Goal: Transaction & Acquisition: Purchase product/service

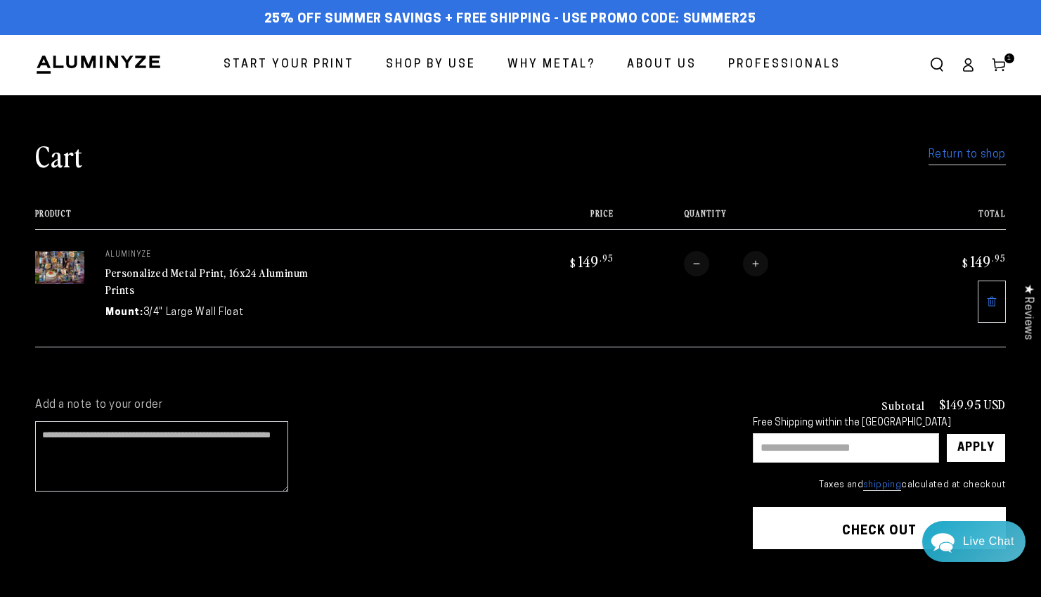
click at [955, 157] on link "Return to shop" at bounding box center [966, 155] width 77 height 20
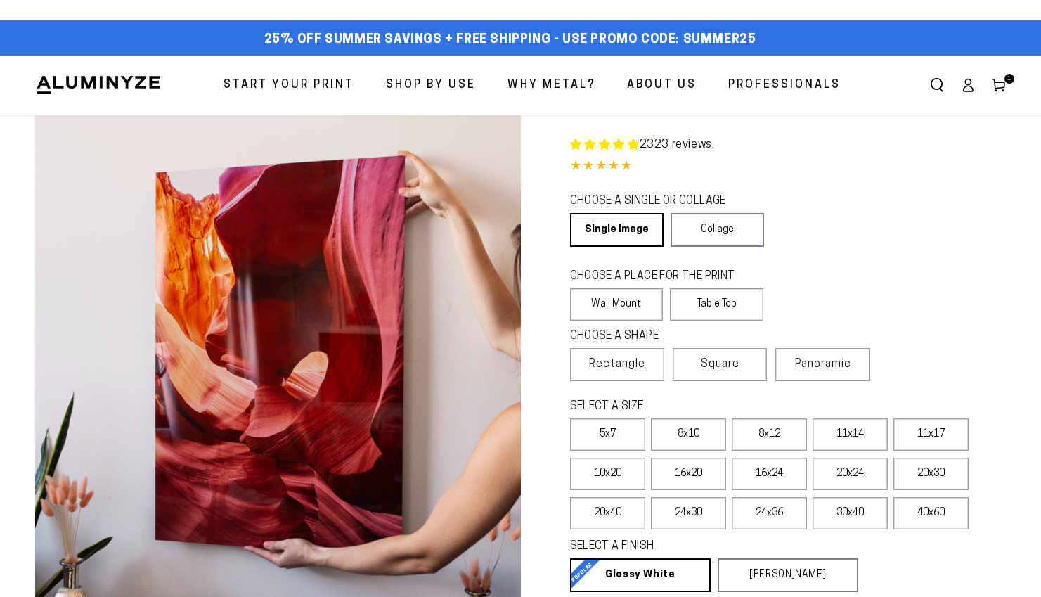
select select "**********"
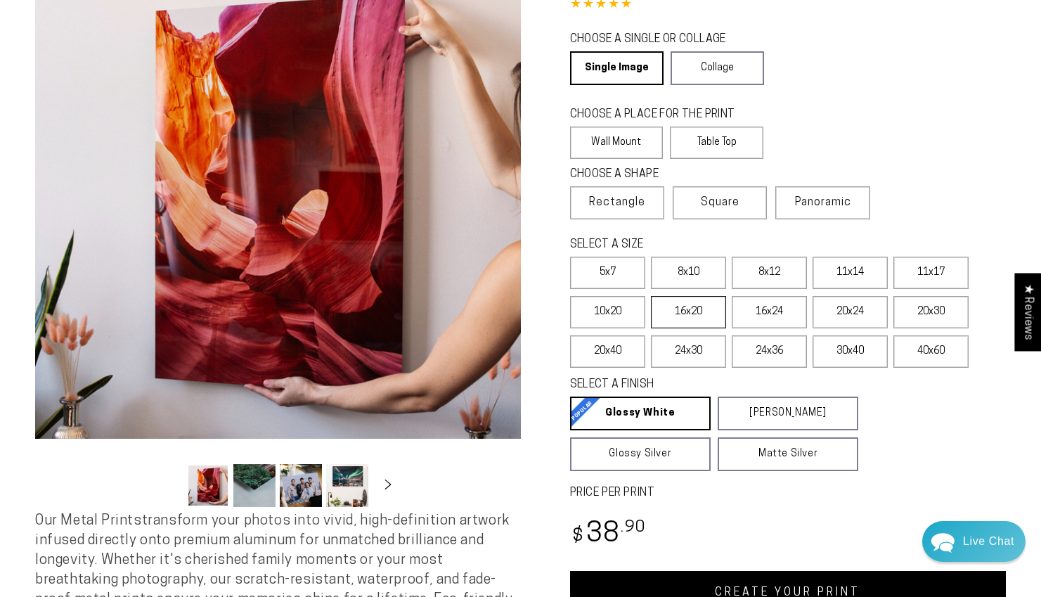
scroll to position [162, 0]
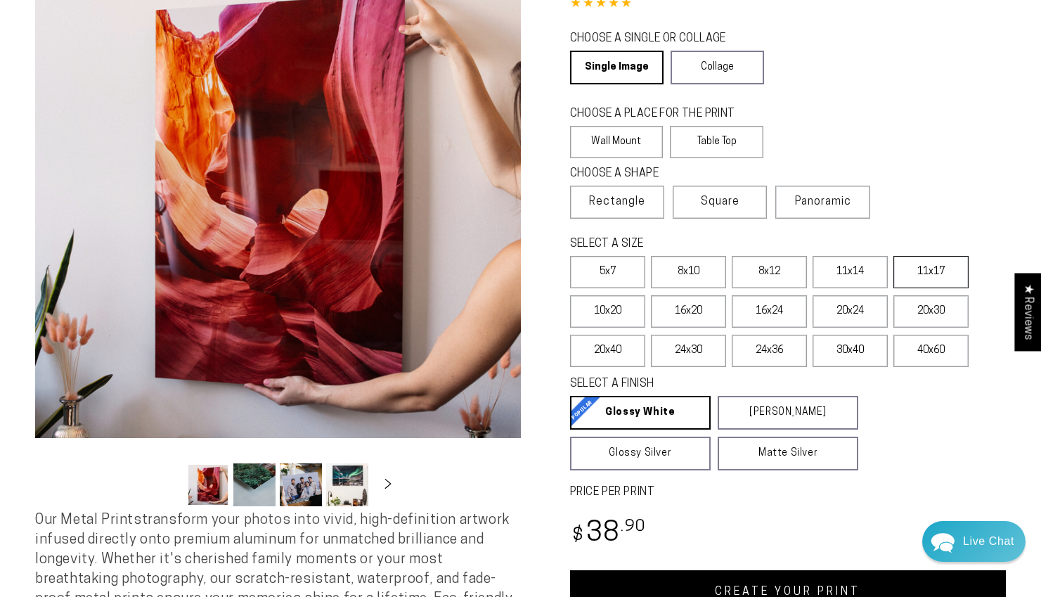
click at [935, 266] on label "11x17" at bounding box center [930, 272] width 75 height 32
click at [761, 318] on label "16x24" at bounding box center [768, 311] width 75 height 32
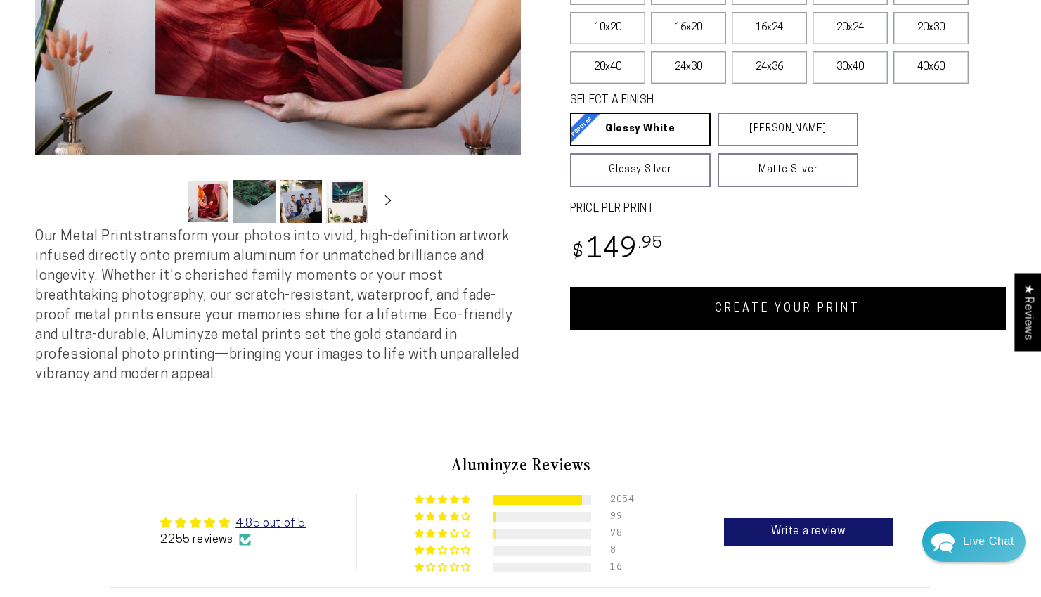
scroll to position [444, 0]
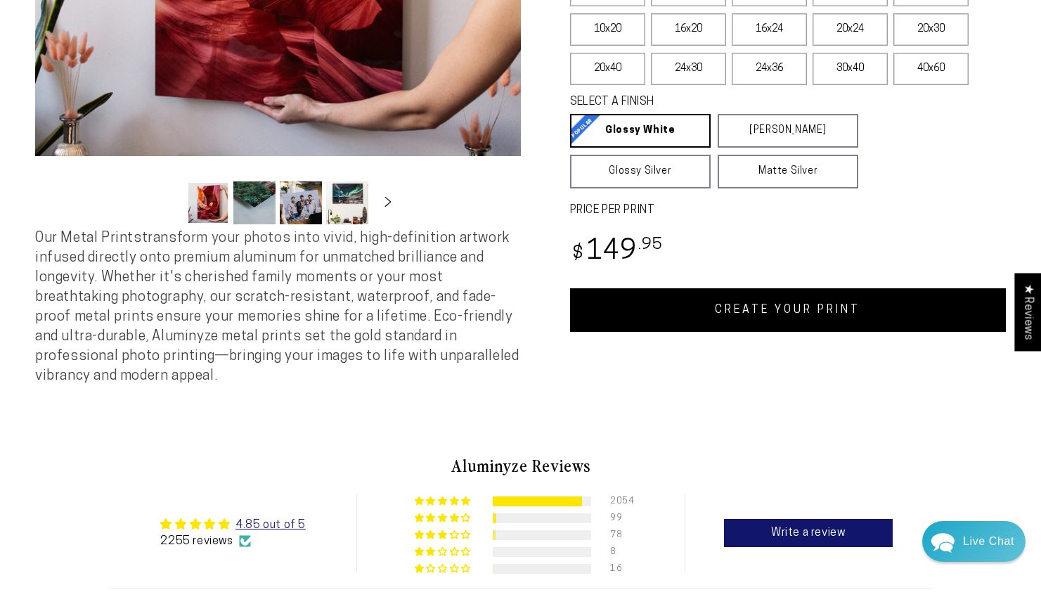
click at [768, 315] on link "CREATE YOUR PRINT" at bounding box center [788, 310] width 436 height 44
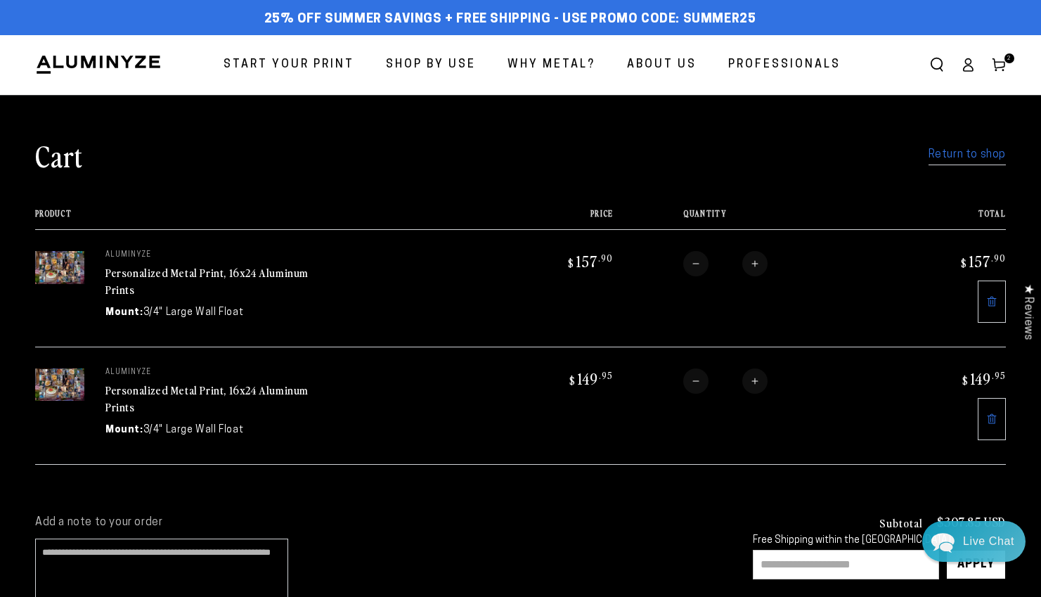
click at [699, 382] on button "Decrease quantity for Personalized Metal Print, 16x24 Aluminum Prints" at bounding box center [695, 380] width 25 height 25
type input "*"
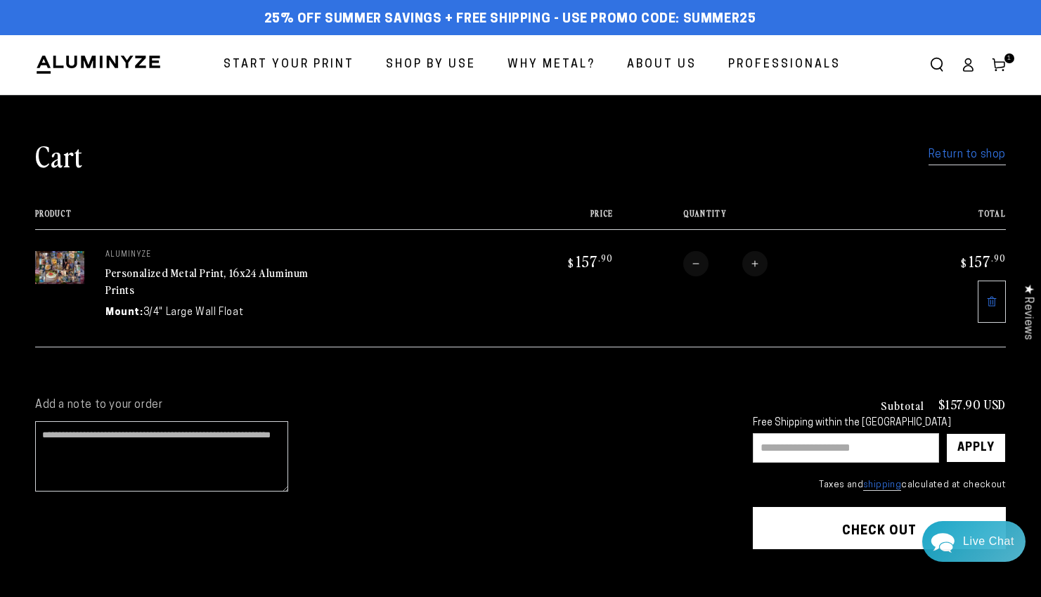
click at [789, 448] on input "text" at bounding box center [846, 448] width 186 height 30
type input "********"
click at [982, 443] on div "Apply" at bounding box center [975, 448] width 37 height 28
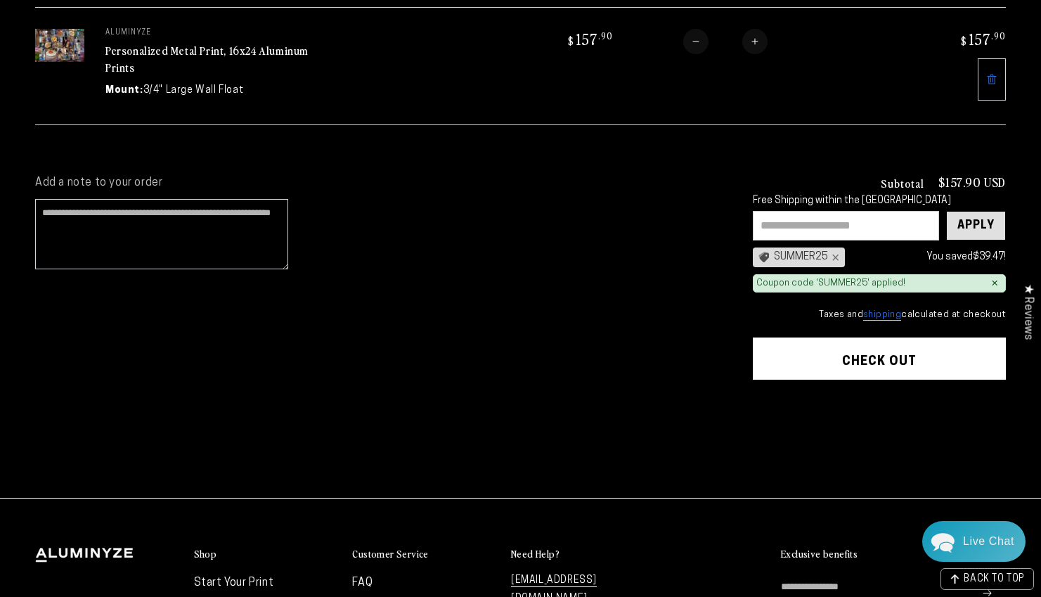
scroll to position [223, 0]
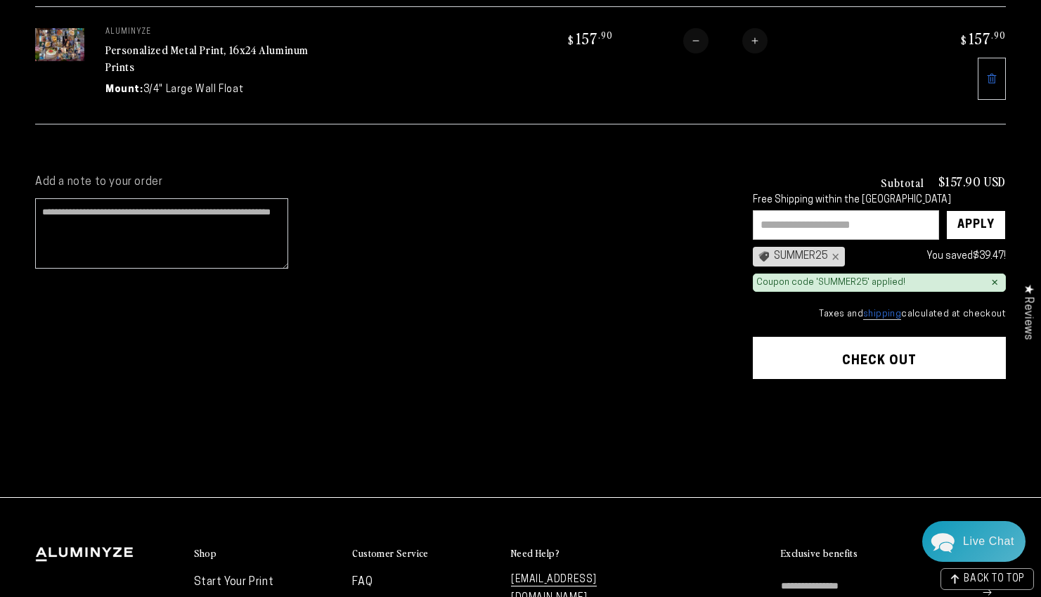
click at [860, 350] on button "Check out" at bounding box center [879, 358] width 253 height 42
